Goal: Information Seeking & Learning: Compare options

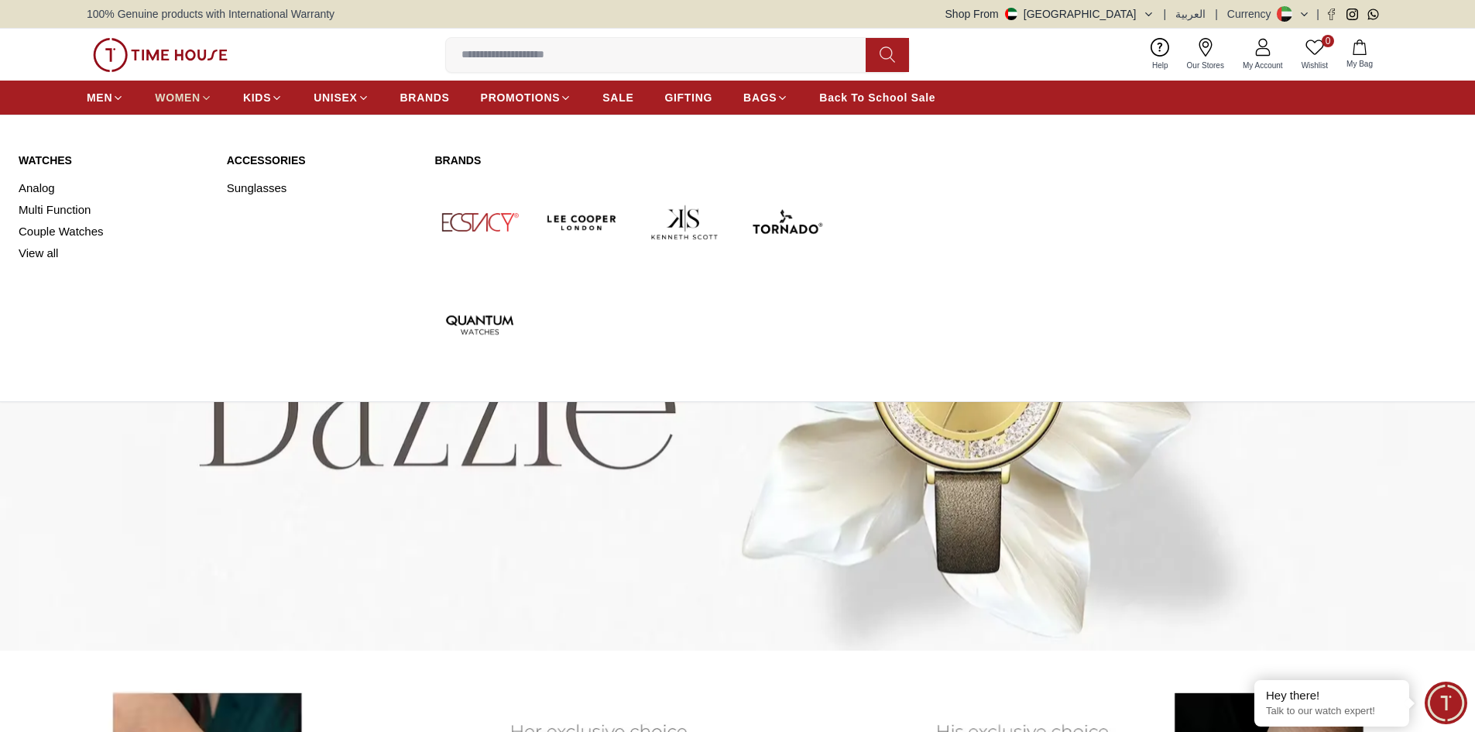
click at [204, 98] on icon at bounding box center [207, 98] width 12 height 12
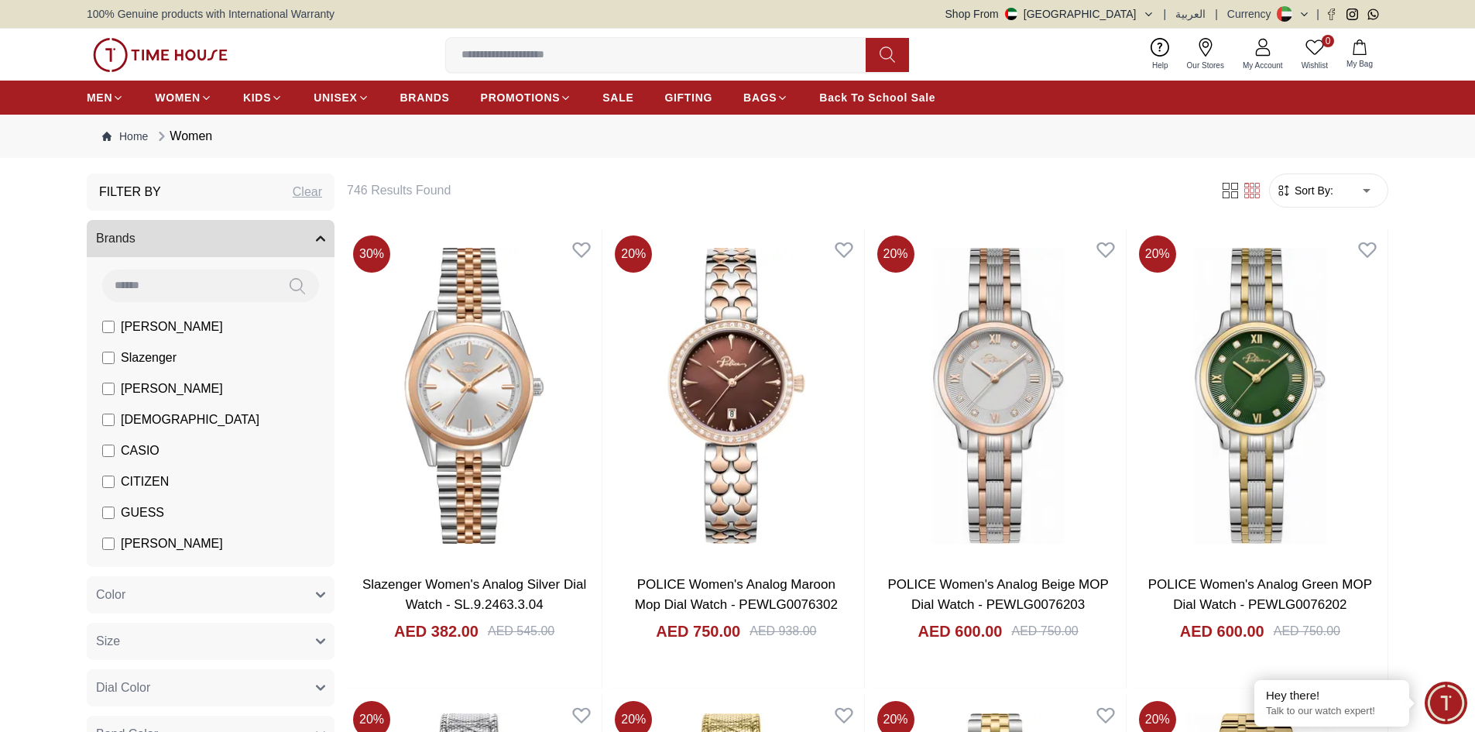
click at [101, 328] on li "[PERSON_NAME]" at bounding box center [214, 326] width 242 height 31
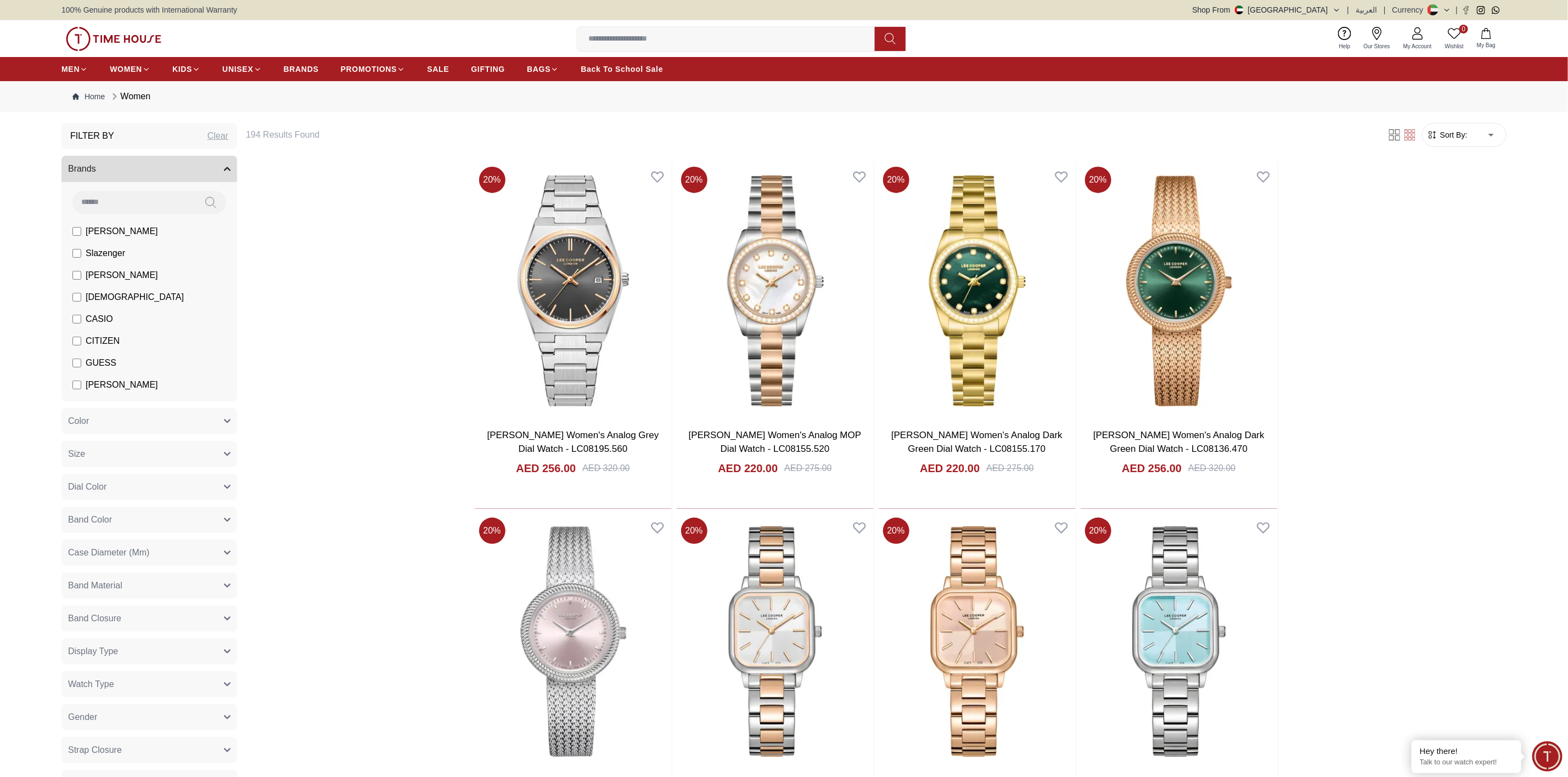
click at [229, 420] on icon "button" at bounding box center [227, 421] width 6 height 3
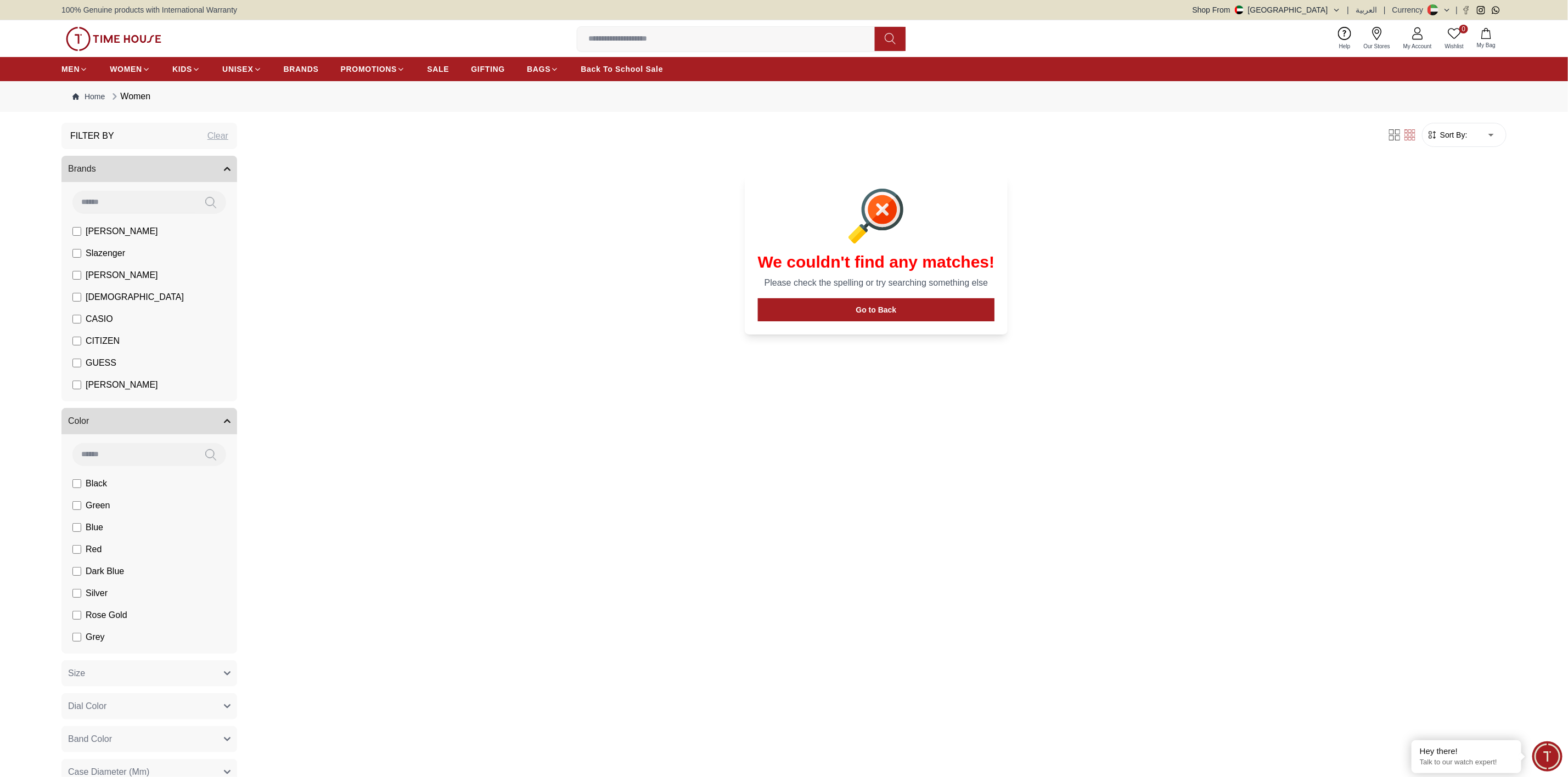
click at [84, 370] on label "Rose Gold" at bounding box center [94, 363] width 44 height 13
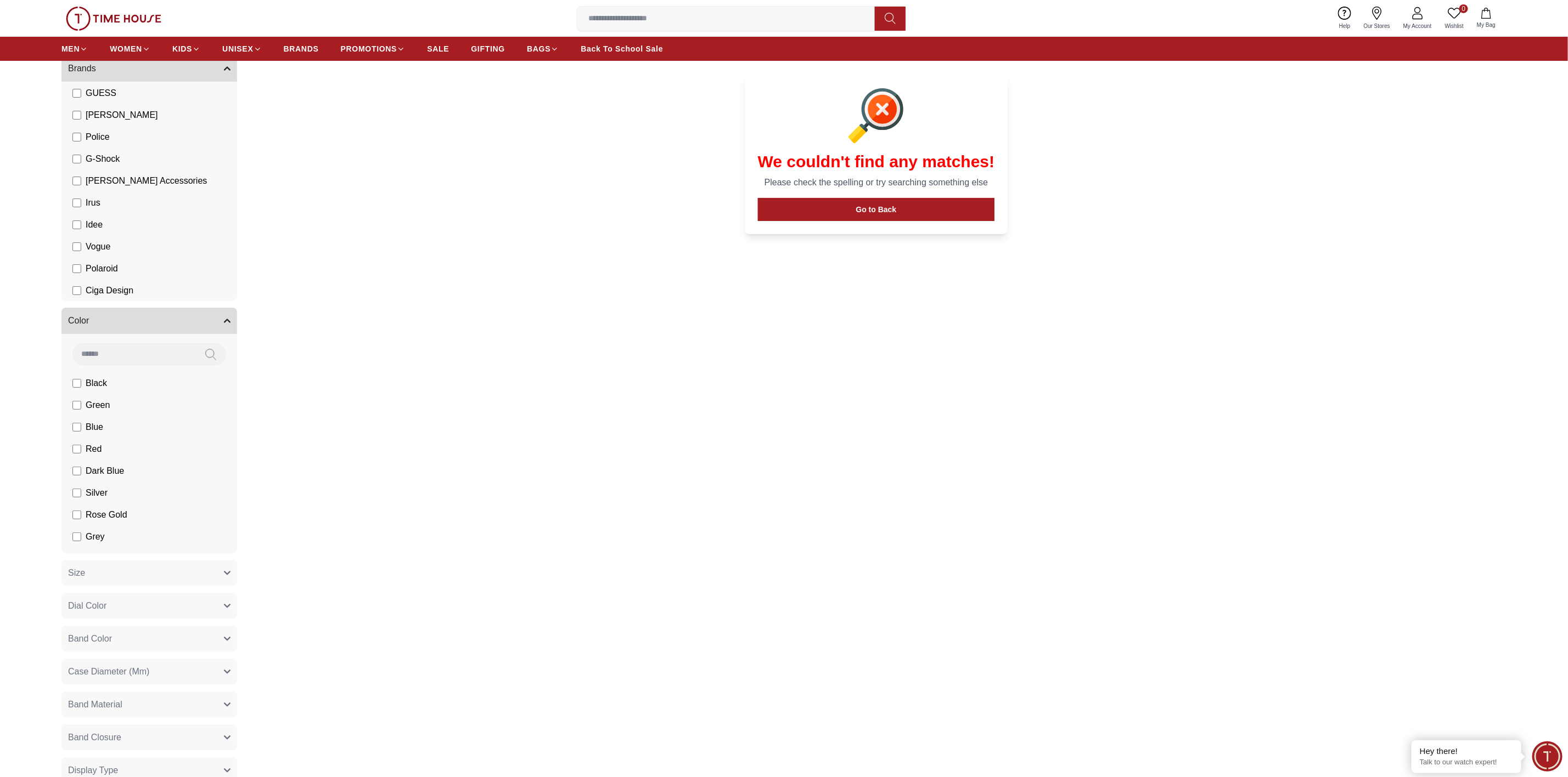
scroll to position [329, 0]
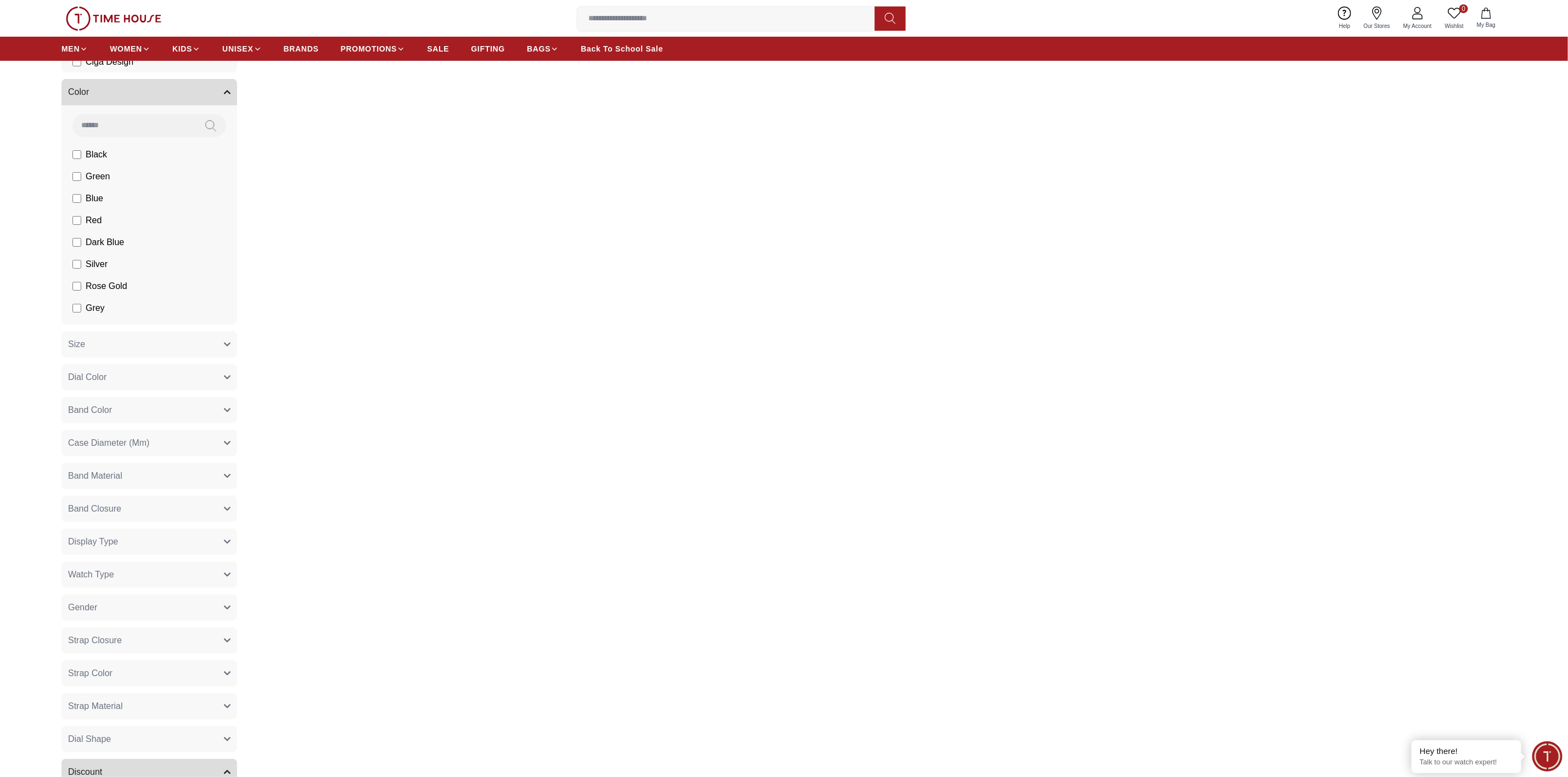
click at [232, 375] on button "Dial Color" at bounding box center [150, 377] width 176 height 26
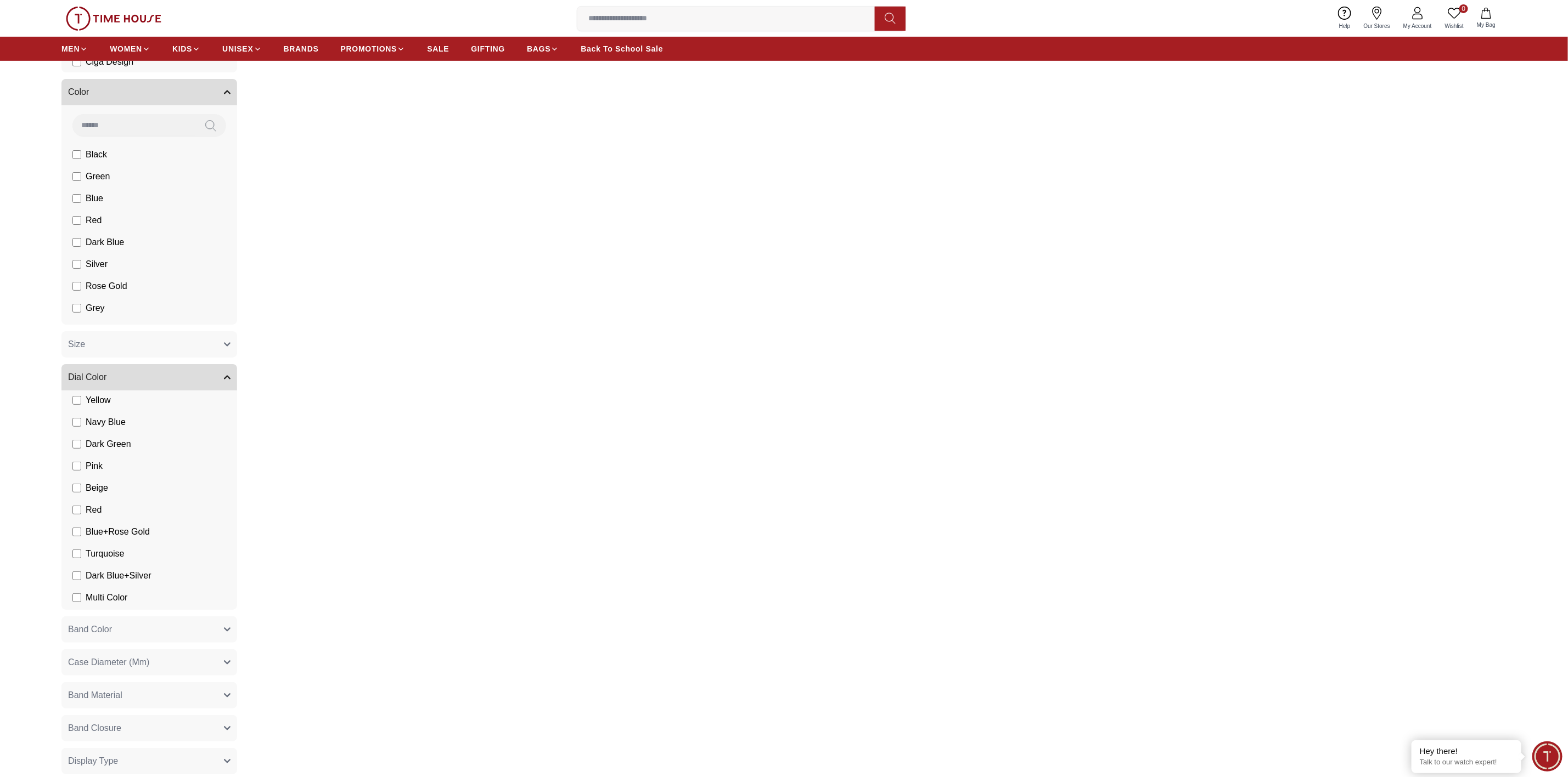
scroll to position [164, 0]
